Goal: Task Accomplishment & Management: Manage account settings

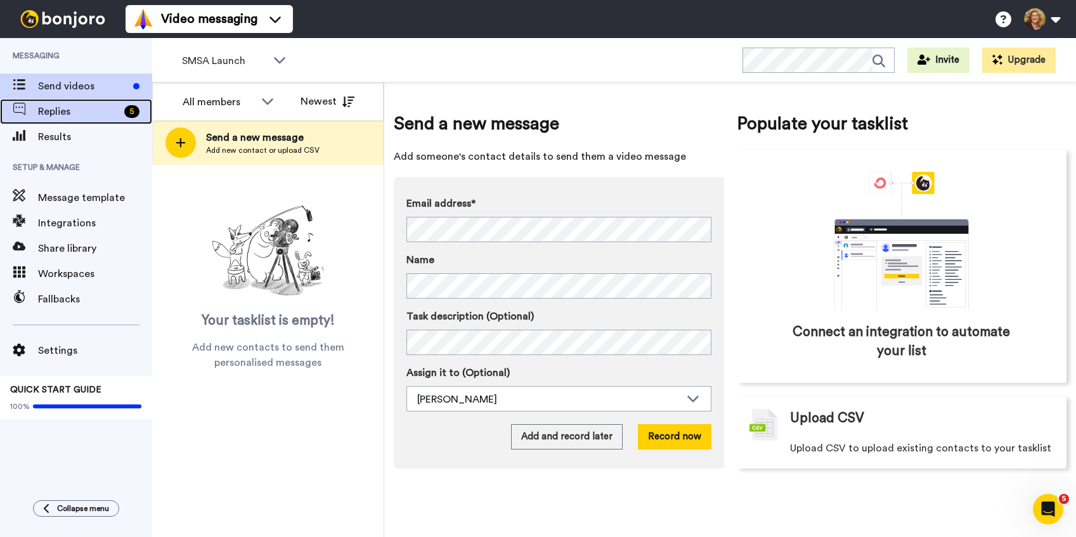
click at [58, 112] on span "Replies" at bounding box center [78, 111] width 81 height 15
click at [80, 112] on span "Replies" at bounding box center [78, 111] width 81 height 15
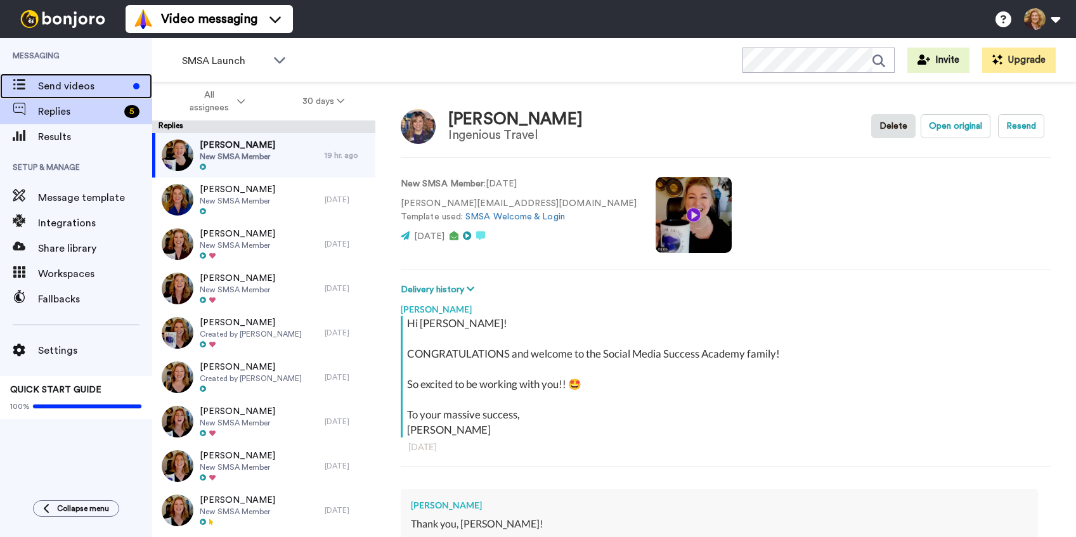
click at [76, 75] on div "Send videos" at bounding box center [76, 86] width 152 height 25
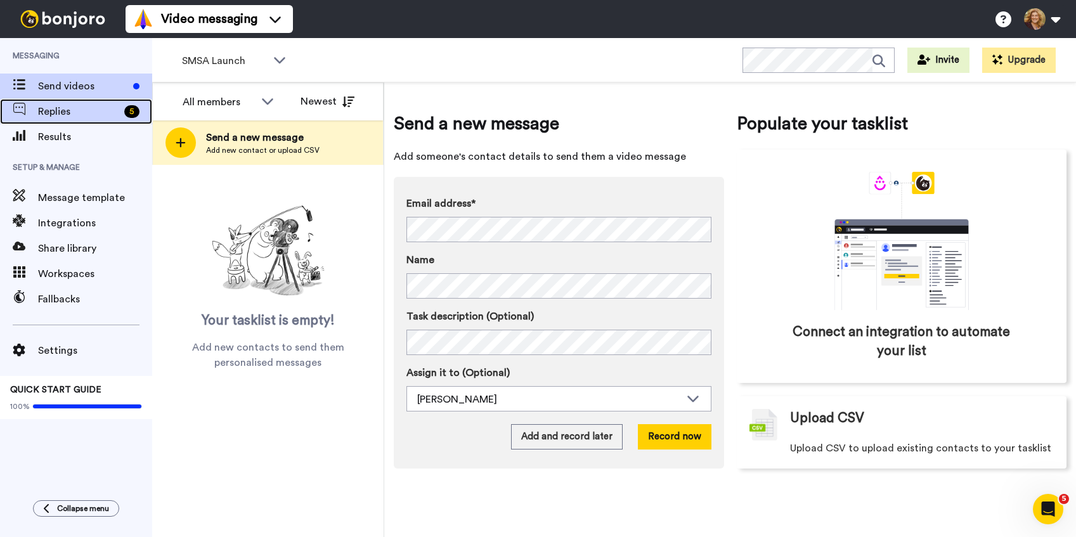
click at [63, 115] on span "Replies" at bounding box center [78, 111] width 81 height 15
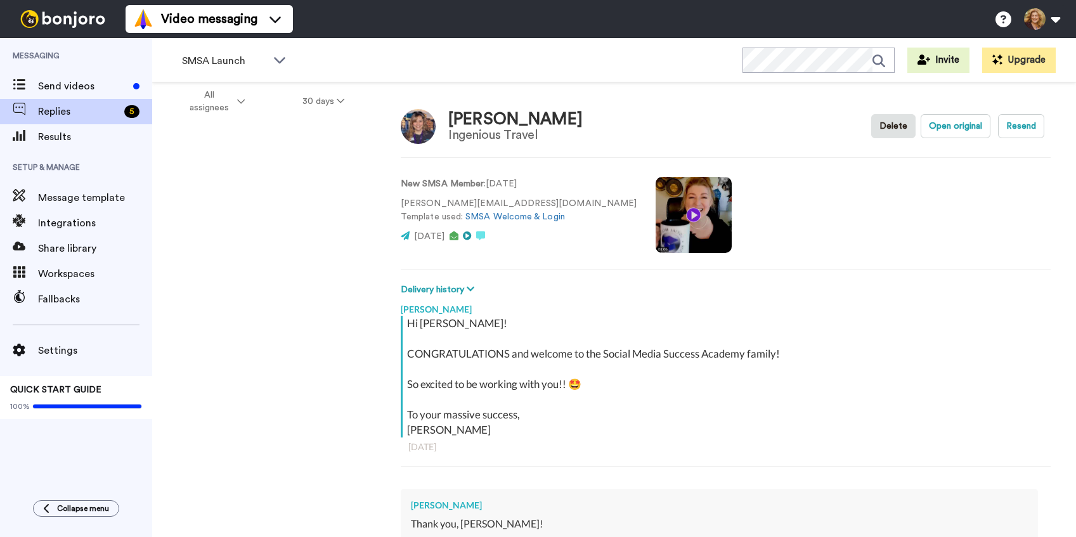
type textarea "x"
